Goal: Check status: Check status

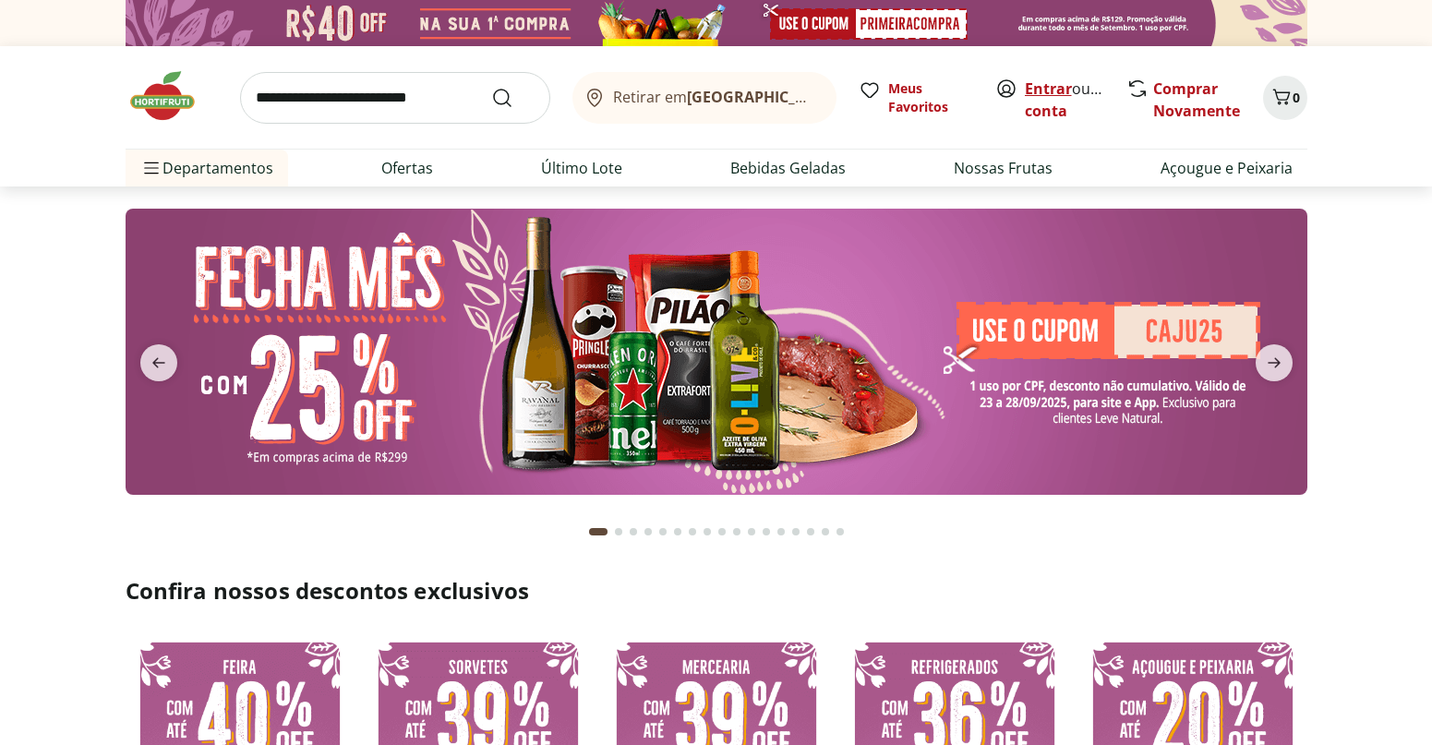
click at [1066, 92] on link "Entrar" at bounding box center [1048, 88] width 47 height 20
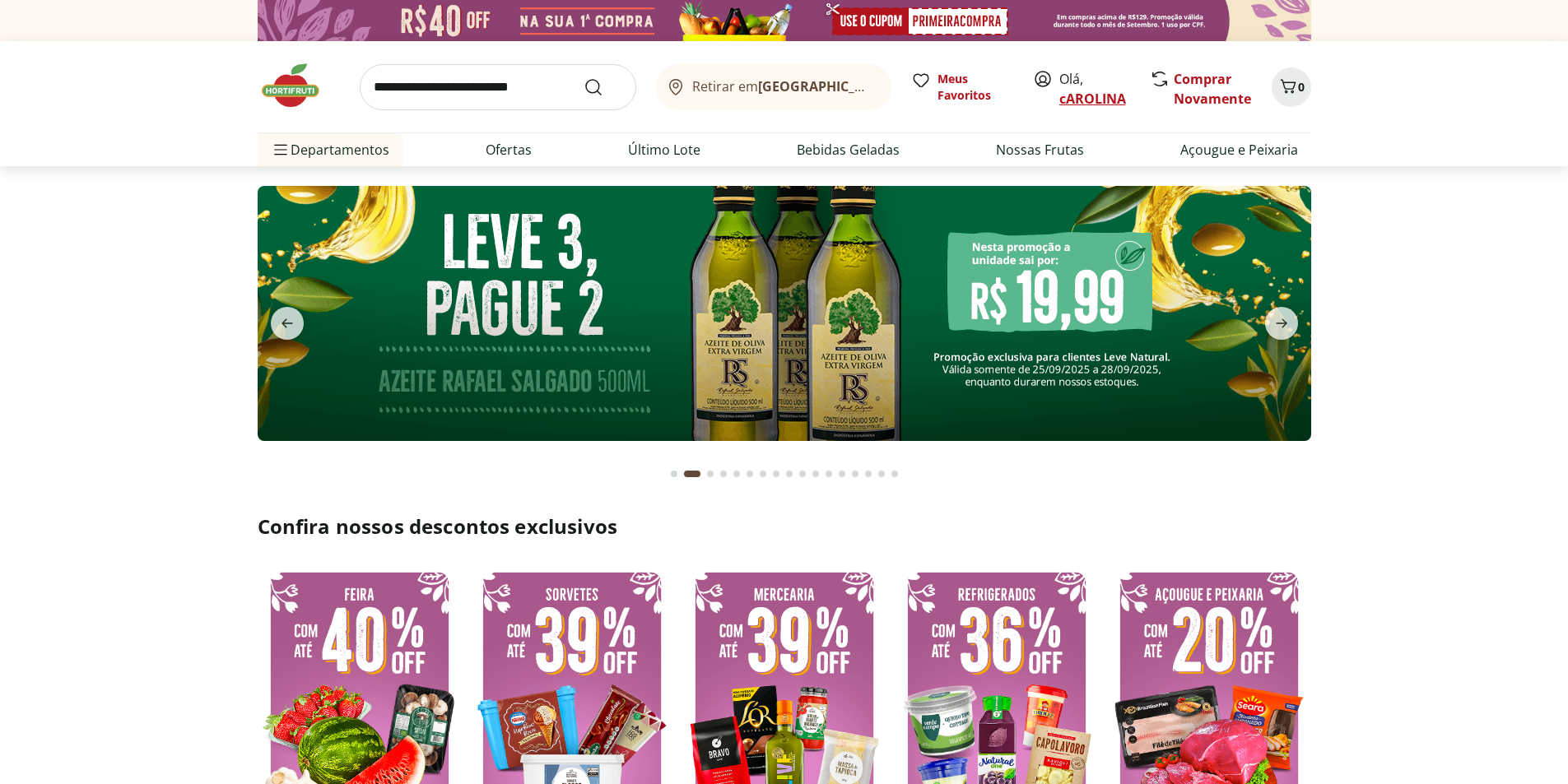
click at [1092, 102] on link "cAROLINA" at bounding box center [1092, 99] width 67 height 18
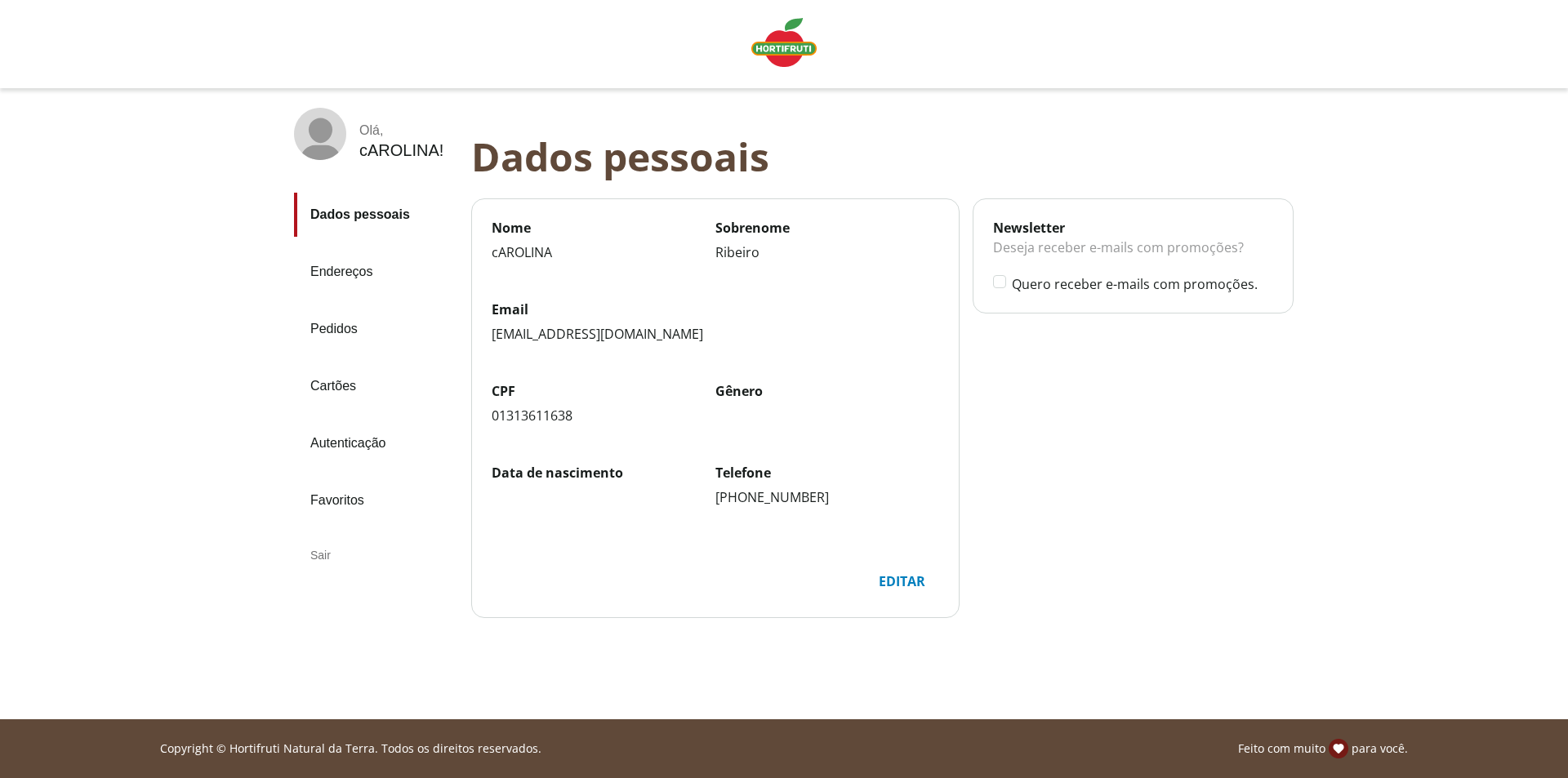
click at [348, 335] on link "Pedidos" at bounding box center [376, 329] width 164 height 44
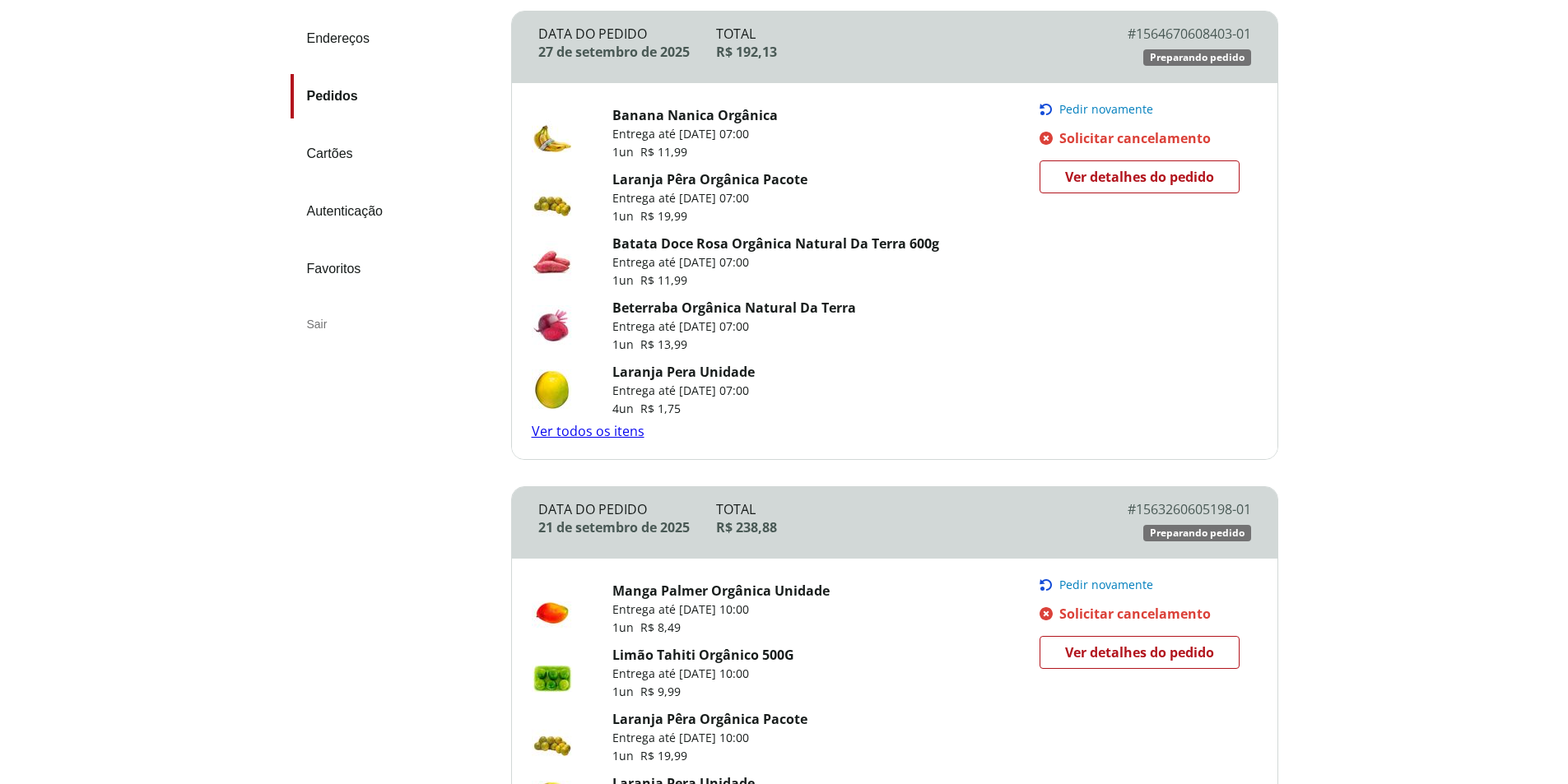
scroll to position [165, 0]
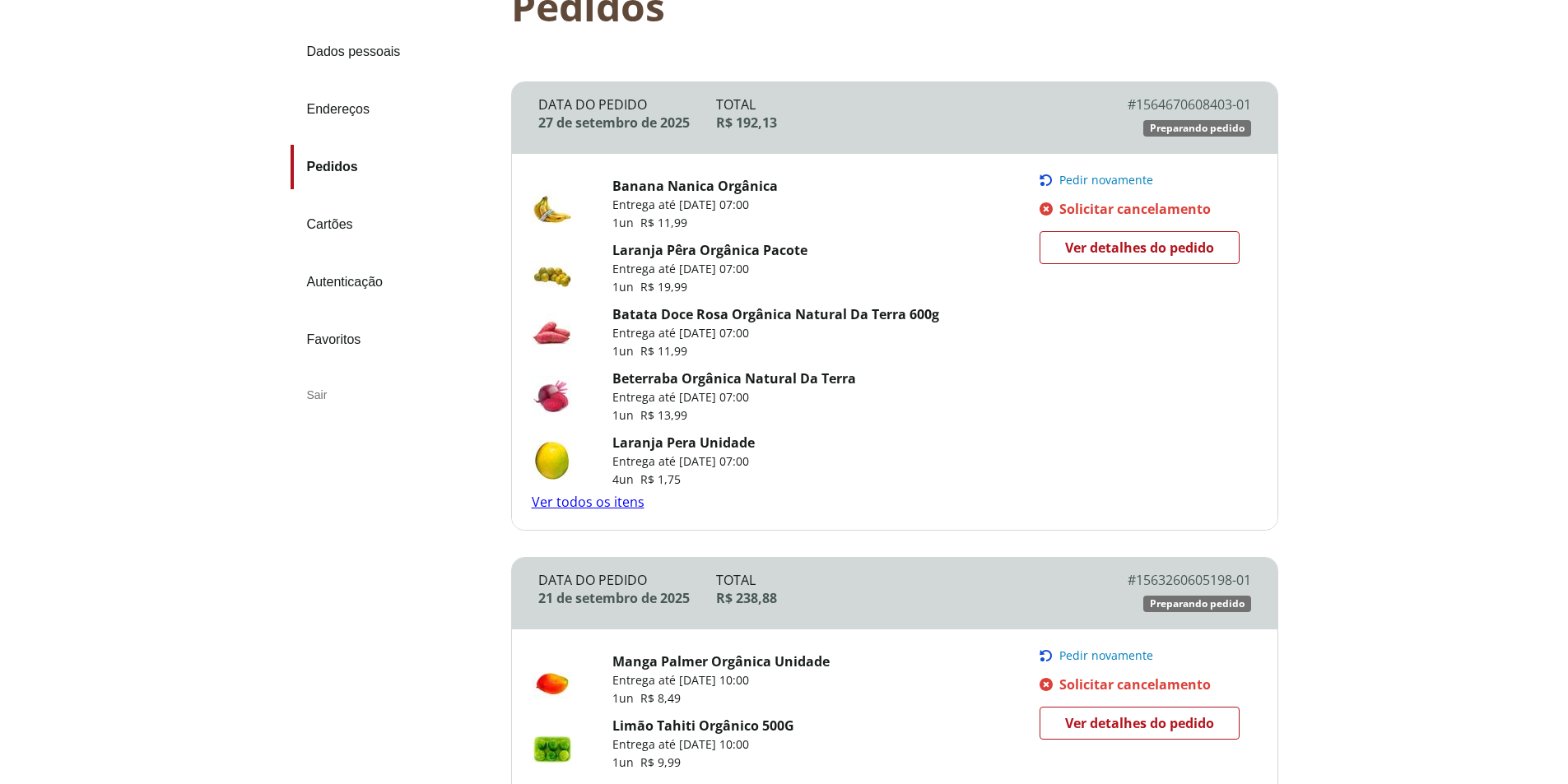
click at [1173, 240] on span "Ver detalhes do pedido" at bounding box center [1139, 248] width 149 height 25
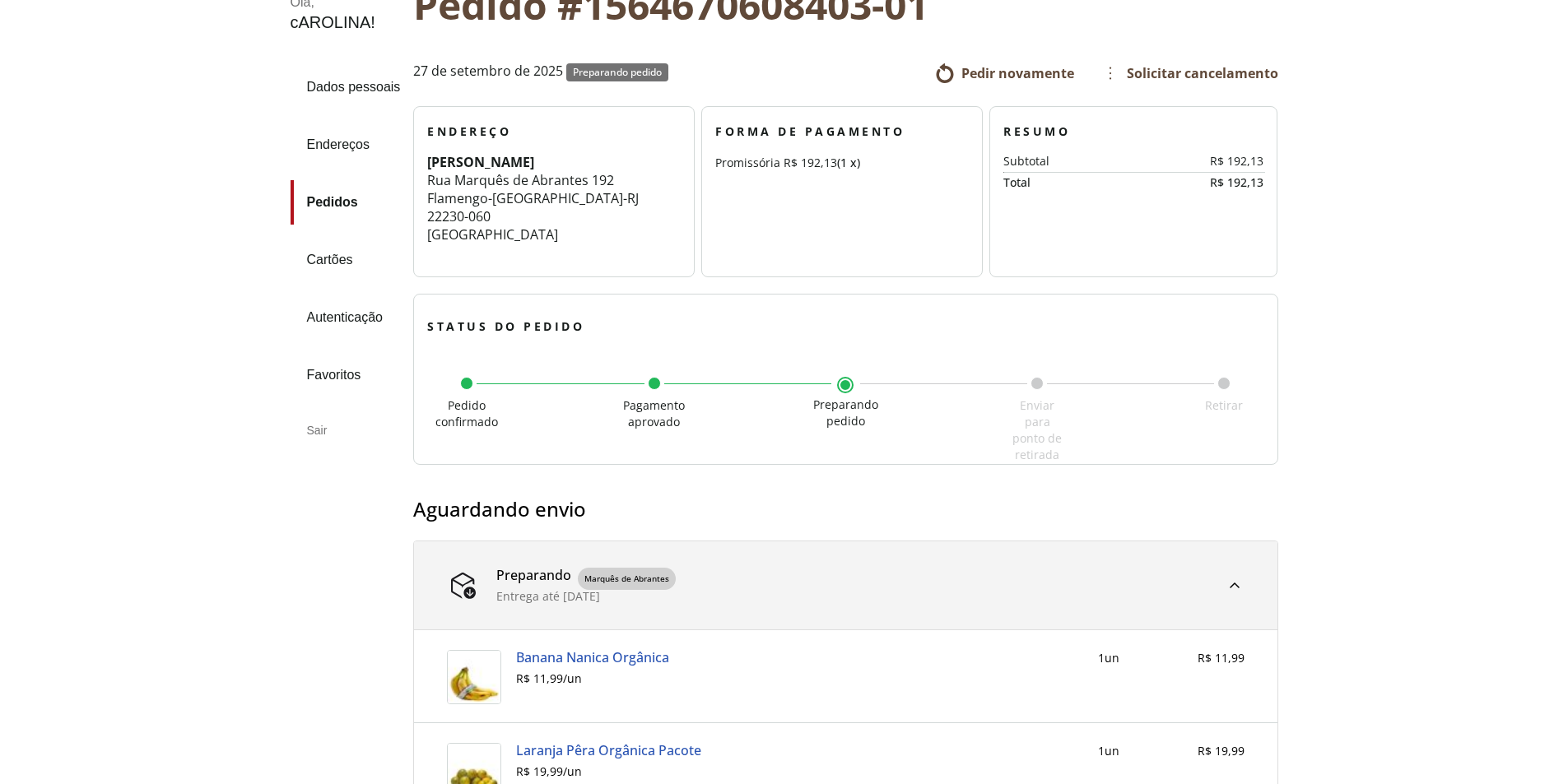
scroll to position [494, 0]
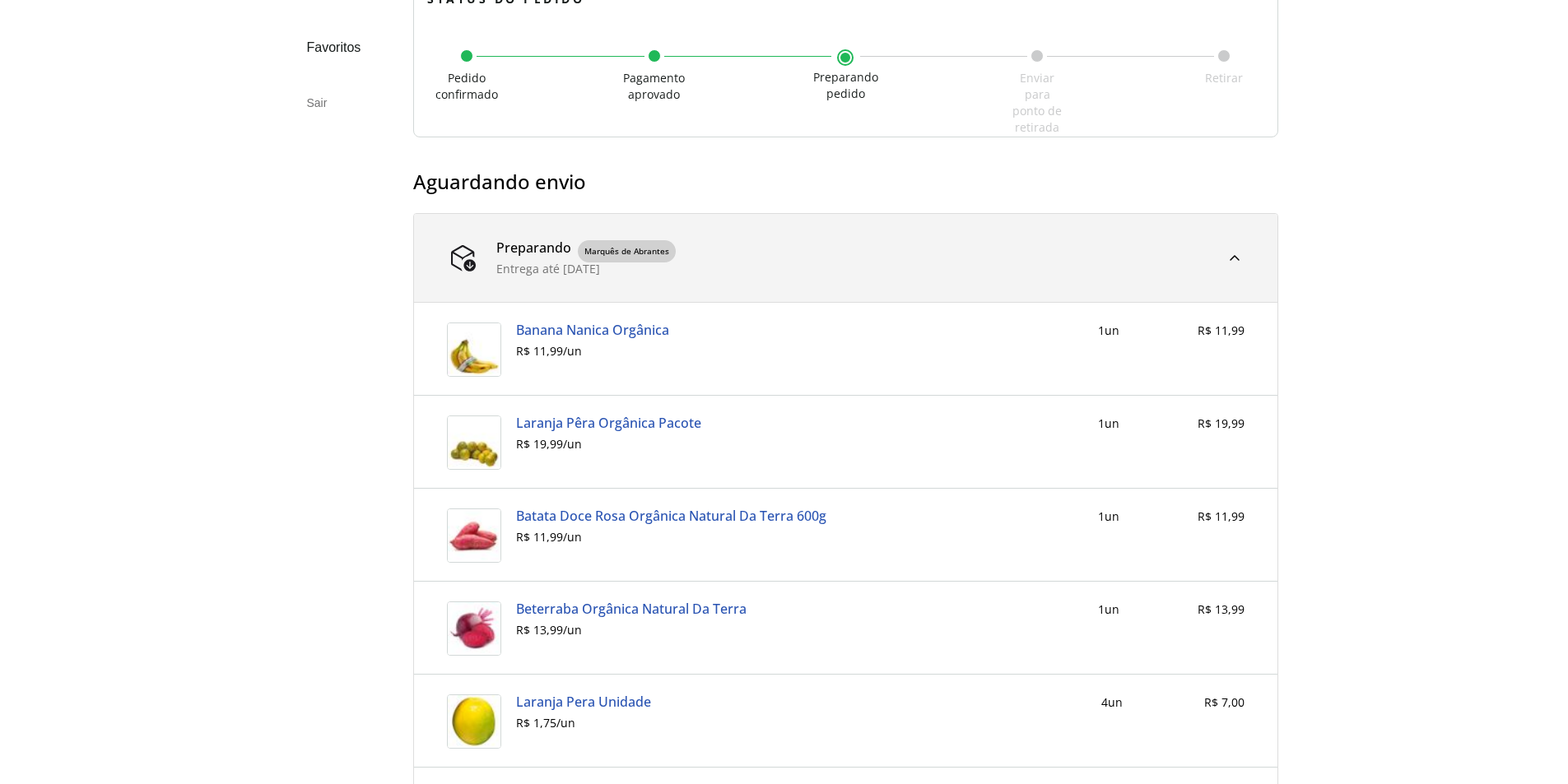
click at [1242, 257] on div at bounding box center [1235, 258] width 20 height 20
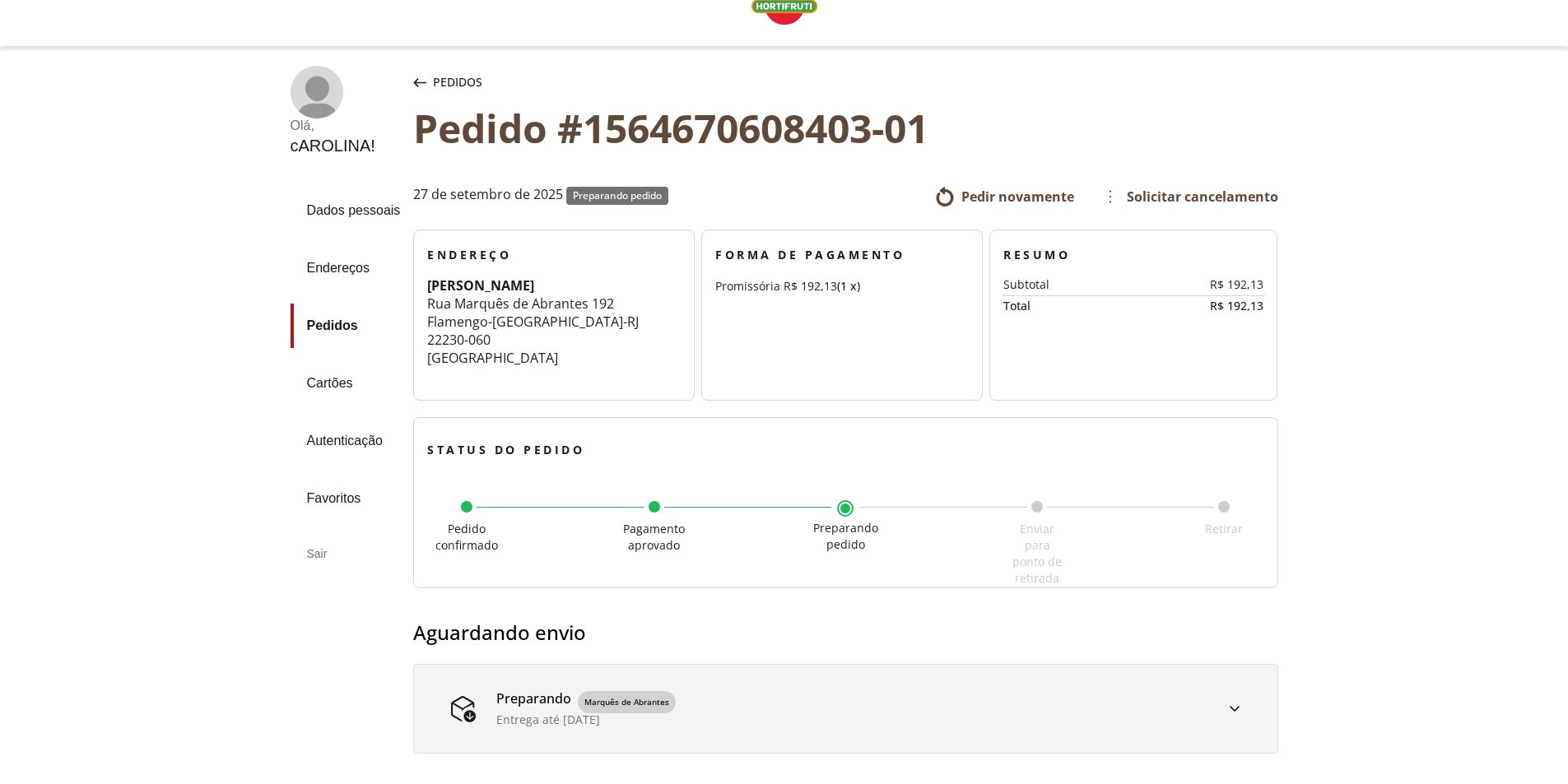
scroll to position [82, 0]
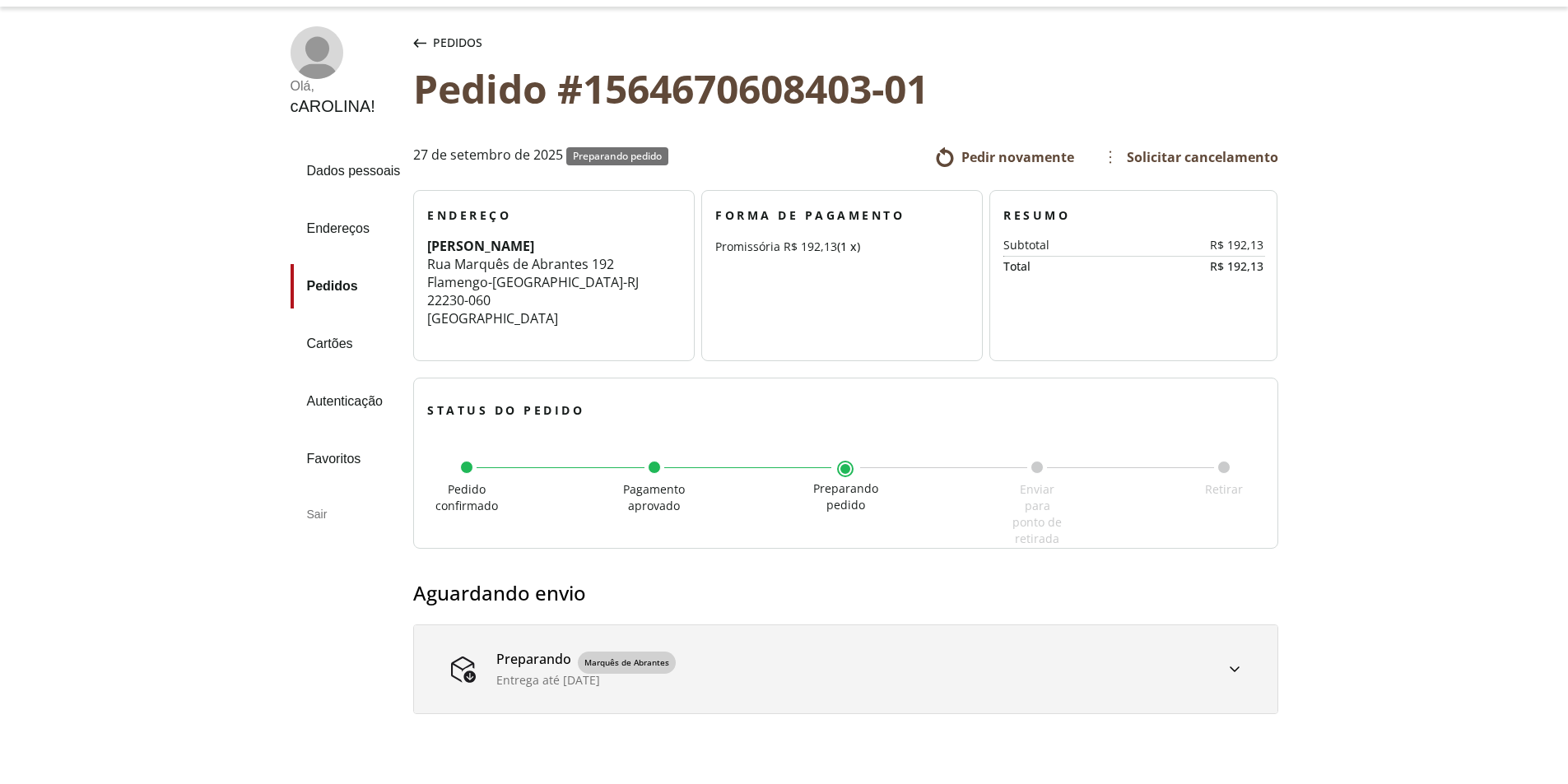
click at [422, 48] on div "Pedidos" at bounding box center [447, 43] width 76 height 33
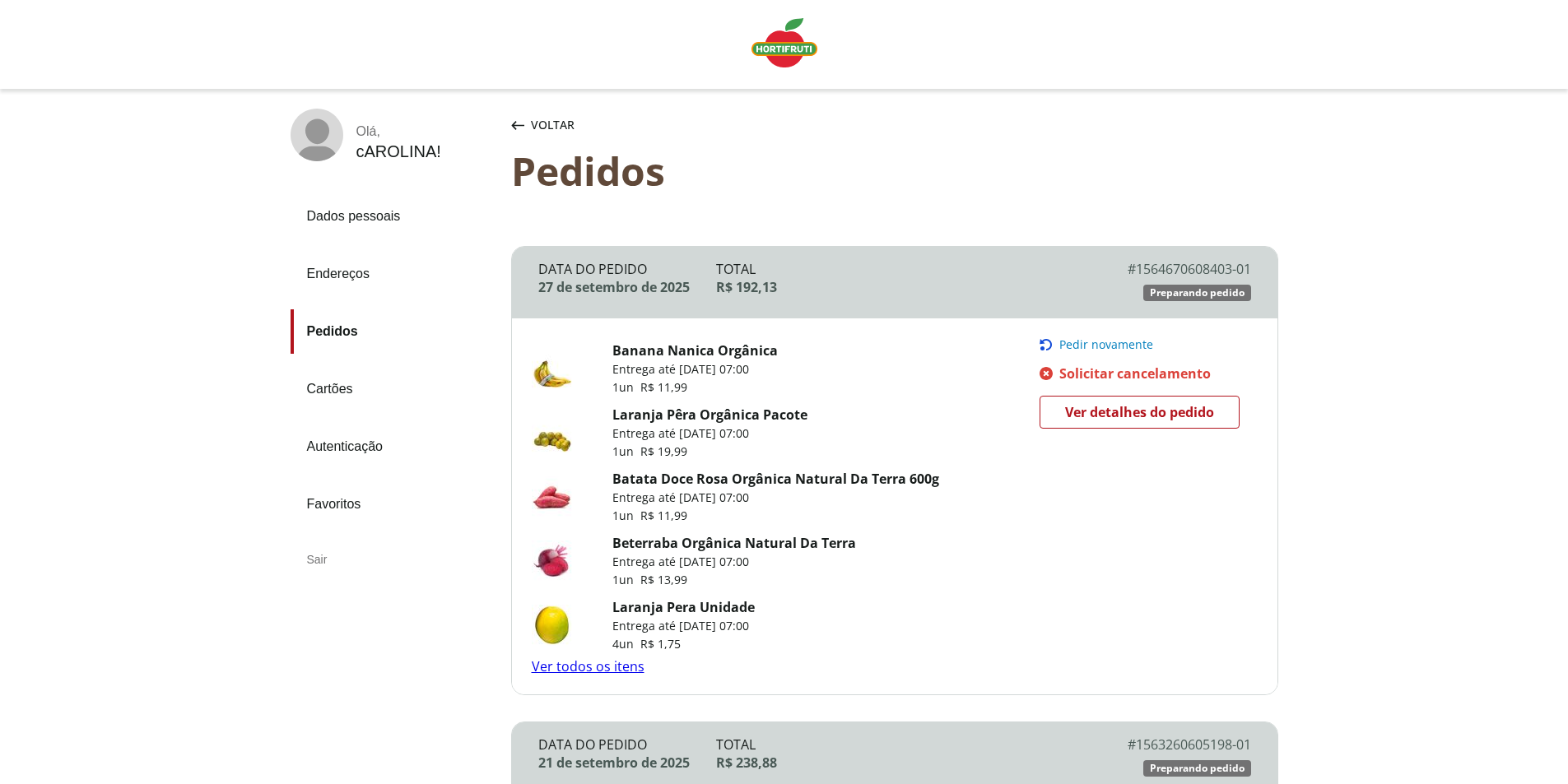
click at [295, 560] on div "Sair" at bounding box center [394, 559] width 208 height 39
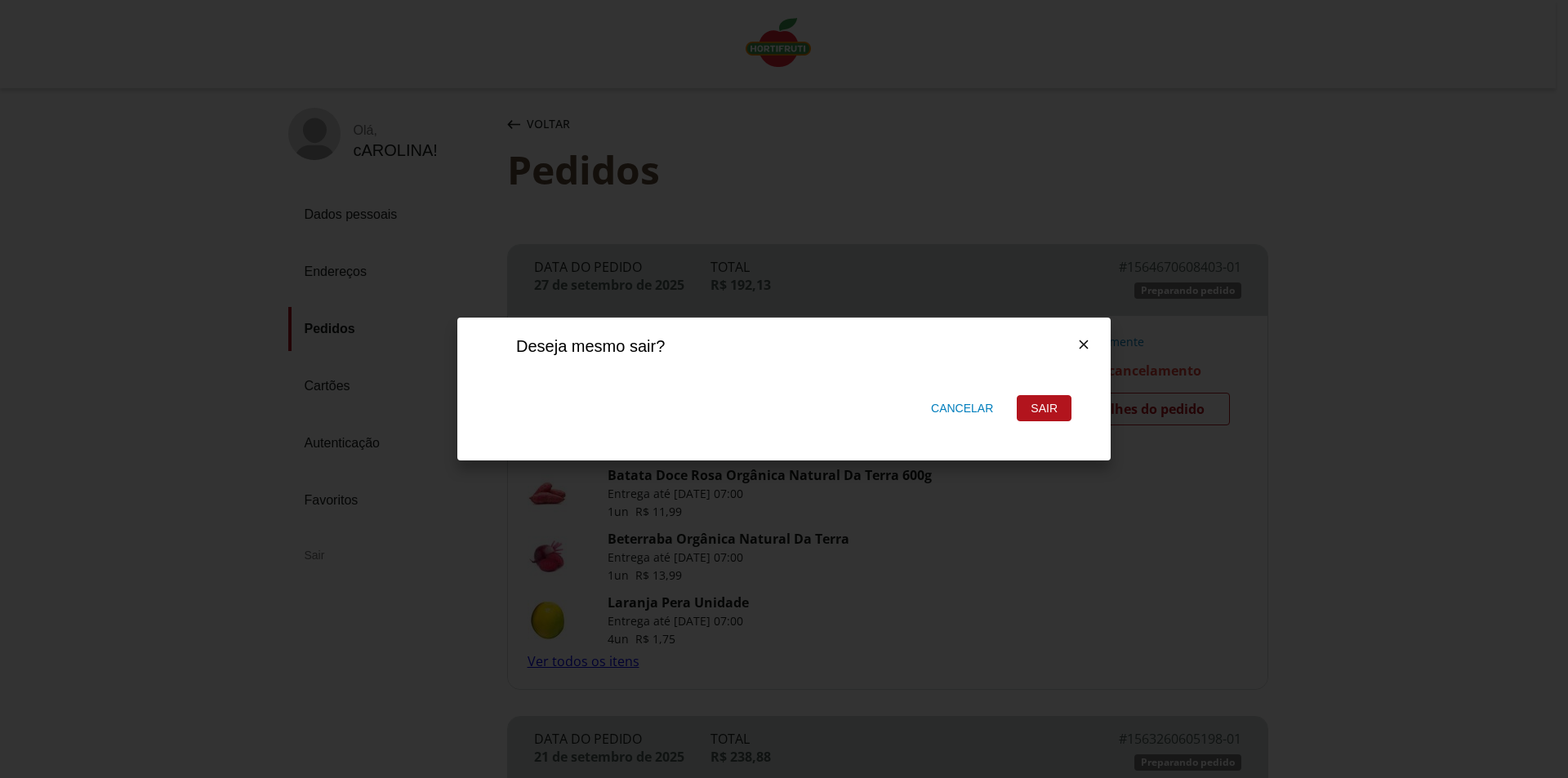
click at [301, 554] on div "Deseja mesmo sair? Cancelar Sair" at bounding box center [784, 389] width 1568 height 778
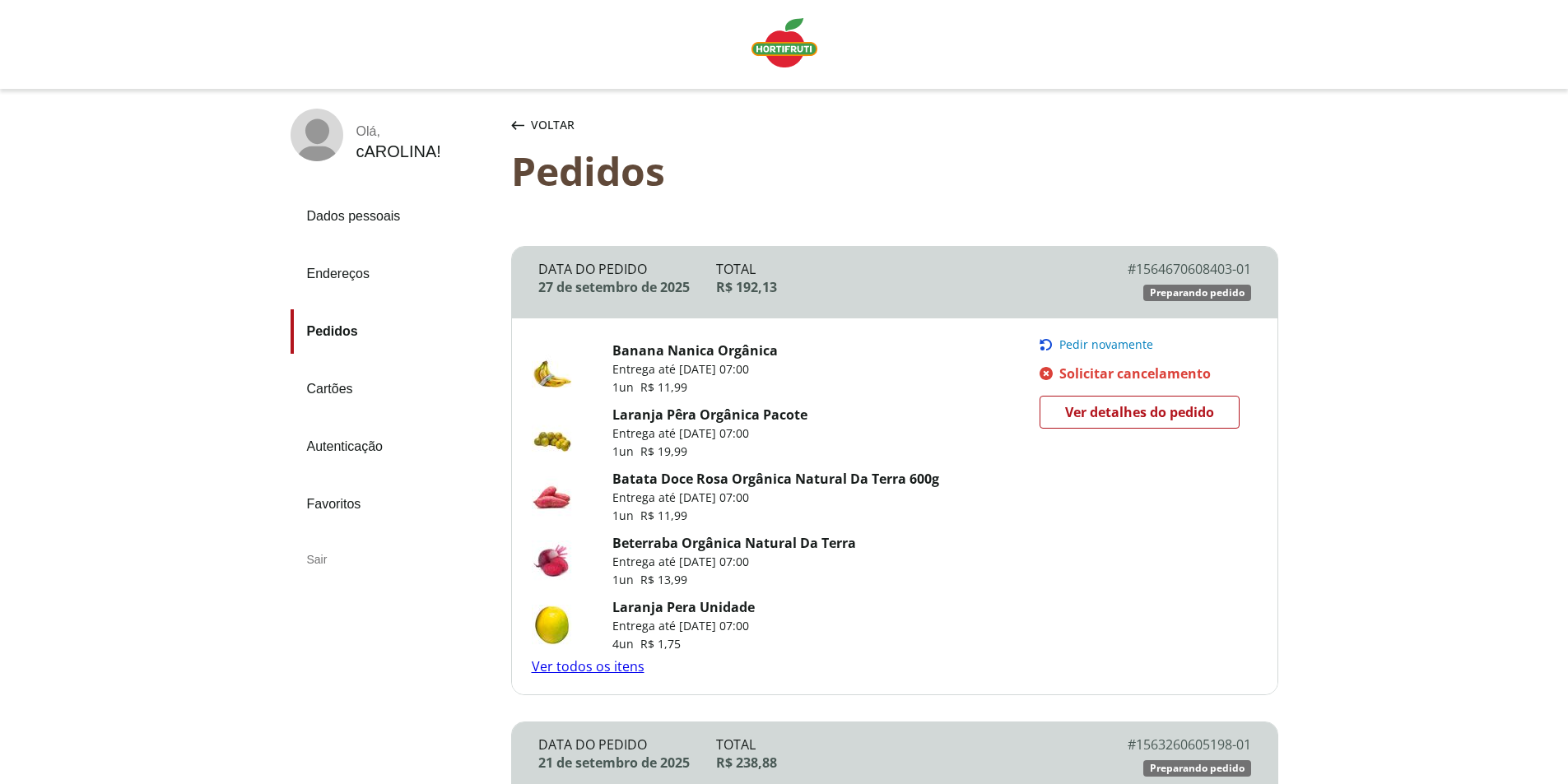
click at [308, 559] on div "Sair" at bounding box center [394, 559] width 208 height 39
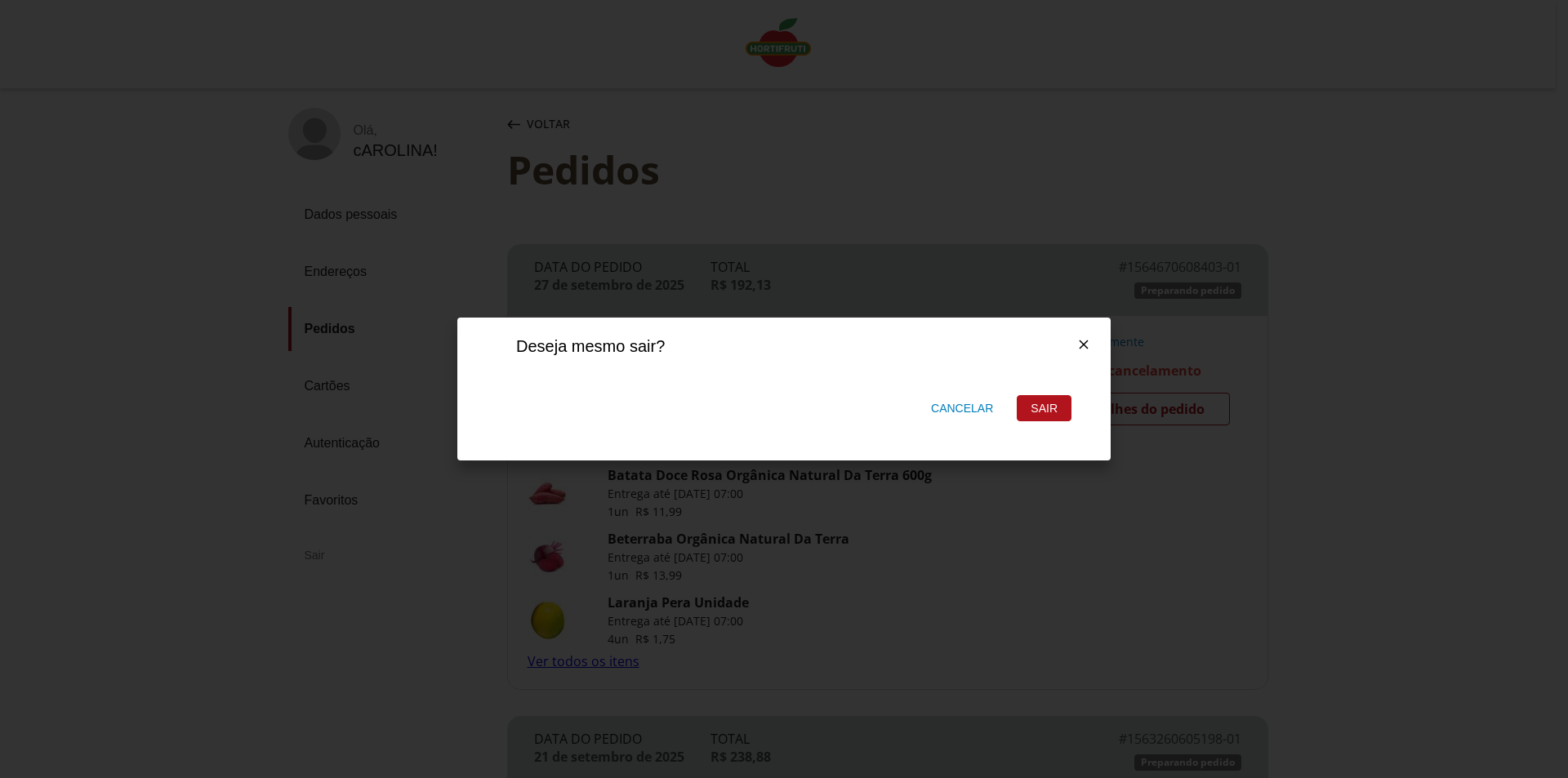
click at [1032, 408] on div "Sair" at bounding box center [1044, 408] width 53 height 25
